Goal: Ask a question

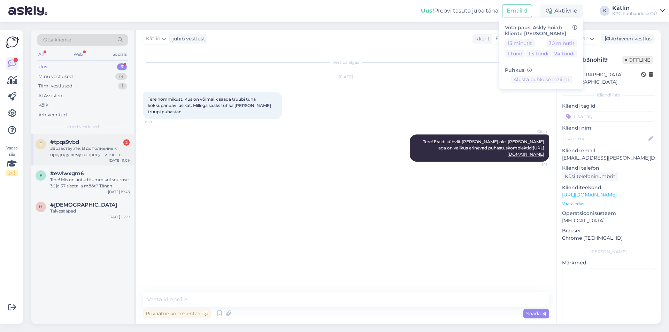
click at [88, 149] on div "Здравствуйте. В дополнение к предыдущему вопросу - из чего сделана корзина для …" at bounding box center [90, 151] width 80 height 13
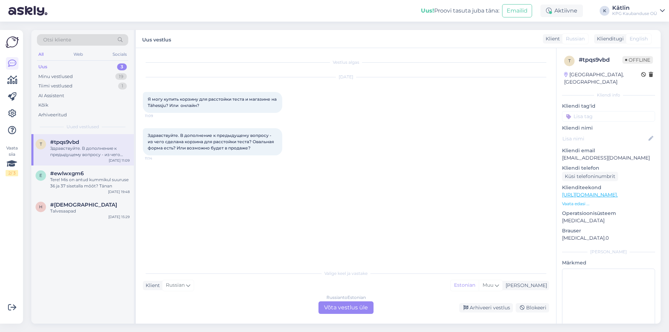
click at [344, 309] on div "Russian to Estonian Võta vestlus üle" at bounding box center [346, 308] width 55 height 13
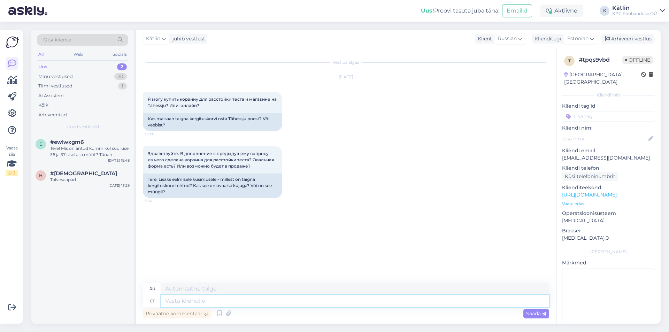
click at [213, 301] on textarea at bounding box center [355, 301] width 388 height 12
type textarea "Tere"
type textarea "Привет"
type textarea "Tere!"
type textarea "Привет!"
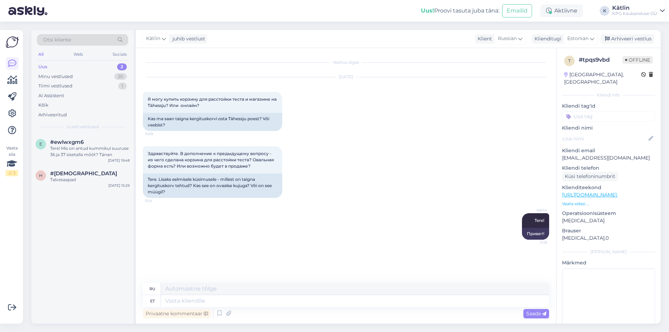
click at [577, 192] on link "[URL][DOMAIN_NAME]." at bounding box center [590, 195] width 56 height 6
click at [218, 300] on textarea at bounding box center [355, 301] width 388 height 12
type textarea "Jah, tood"
type textarea "Да,"
type textarea "Jah, toode pe"
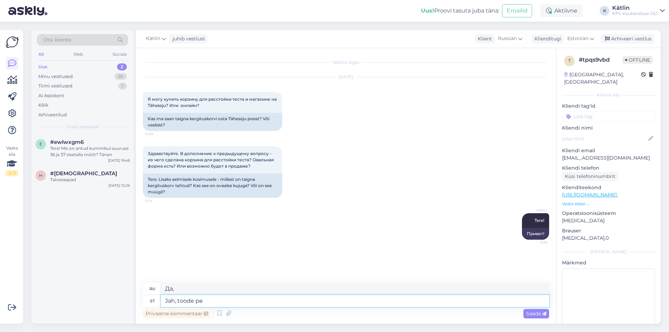
type textarea "Да, продукт"
type textarea "Jah, toode peaks ile"
type textarea "Да, продукт должен"
type textarea "Jah, toode peaks olema T"
type textarea "Да, продукт должен быть"
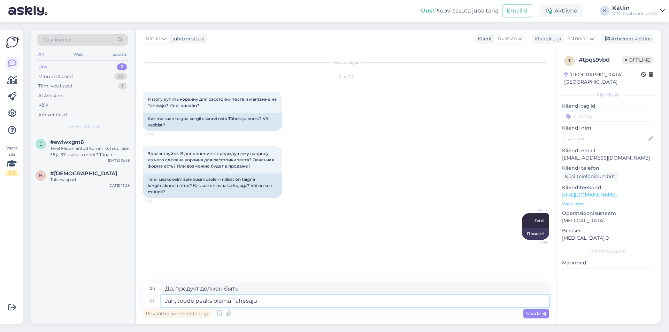
type textarea "Jah, toode peaks olema Tähesaju k"
type textarea "Да, продукт должен быть Star Brain."
type textarea "Jah, toode peaks olema Tähesaju kaupluses sa"
type textarea "Да, товар должен быть в магазине Tähesaju."
type textarea "Jah, toode peaks olema Tähesaju kaupluses saadaval."
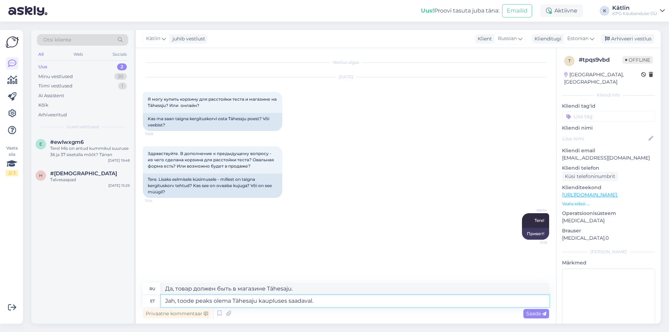
type textarea "Да, товар должен быть доступен в магазине Tähesaju."
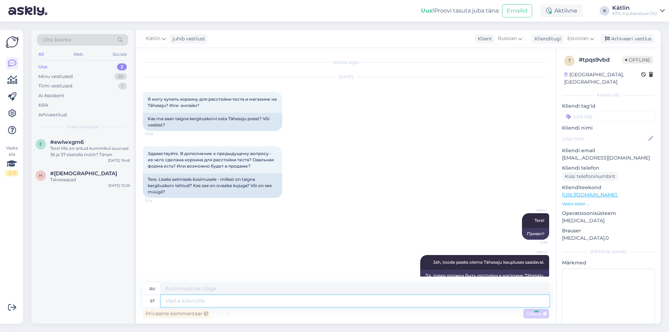
scroll to position [13, 0]
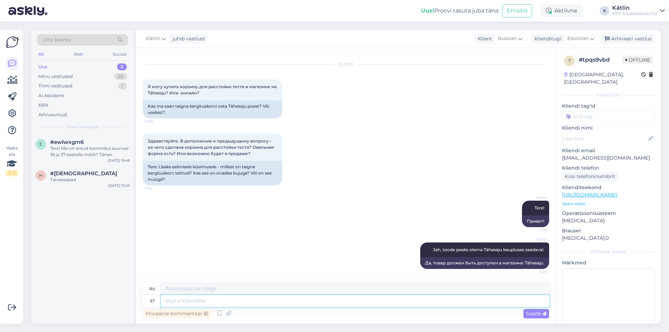
paste textarea "Valmistatud naturaalsest rotangist"
type textarea "Valmistatud naturaalsest rotangist"
type textarea "Изготовлено из натурального ротанга."
click at [287, 306] on textarea "Valmistatud naturaalsest rotangist" at bounding box center [355, 301] width 388 height 12
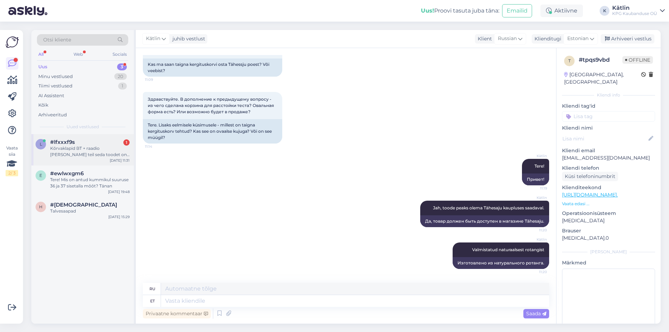
click at [81, 150] on div "Kõrvaklapid BT + raadio [PERSON_NAME] teil seda toodet on poes kohapeal ka?" at bounding box center [90, 151] width 80 height 13
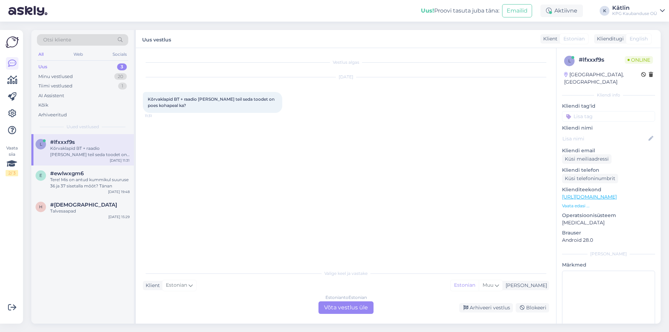
click at [337, 306] on div "Estonian to Estonian Võta vestlus üle" at bounding box center [346, 308] width 55 height 13
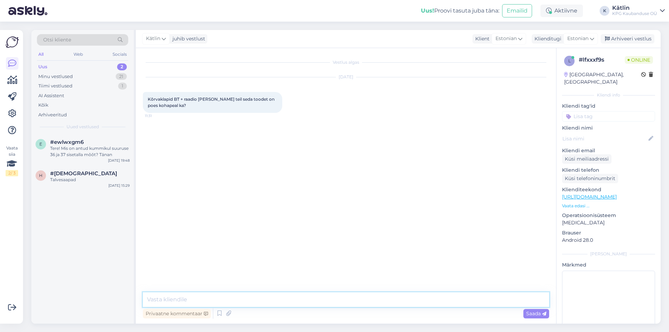
click at [252, 299] on textarea at bounding box center [346, 300] width 407 height 15
click at [214, 297] on textarea "Tere! [PERSON_NAME] koha peal?" at bounding box center [346, 300] width 407 height 15
type textarea "Tere! [PERSON_NAME] kohapeal?"
click at [280, 303] on textarea "Tere! [PERSON_NAME] kohapeal?" at bounding box center [346, 300] width 407 height 15
click at [617, 194] on link "[URL][DOMAIN_NAME]" at bounding box center [589, 197] width 55 height 6
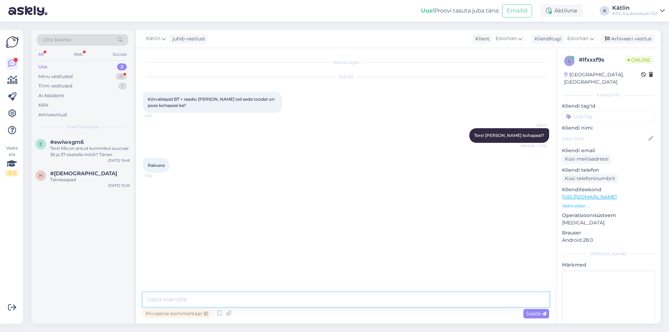
click at [228, 299] on textarea at bounding box center [346, 300] width 407 height 15
drag, startPoint x: 276, startPoint y: 301, endPoint x: 219, endPoint y: 296, distance: 57.0
click at [219, 296] on textarea "Jah, peaks olema olemas, Rakvere number on" at bounding box center [346, 300] width 407 height 15
paste textarea "5552 0518"
type textarea "Jah, peaks olema olemas, kuid võite siiski otse poest üle täpsustada, kaupluse …"
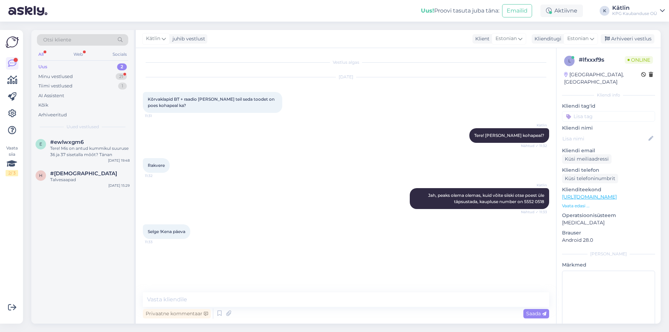
click at [164, 293] on div "Vestlus algas [DATE] Kõrvaklapid BT + raadio Ema Kas teil seda toodet on poes k…" at bounding box center [346, 186] width 421 height 276
click at [167, 296] on textarea at bounding box center [346, 300] width 407 height 15
type textarea "Teile samuti!"
